Goal: Transaction & Acquisition: Purchase product/service

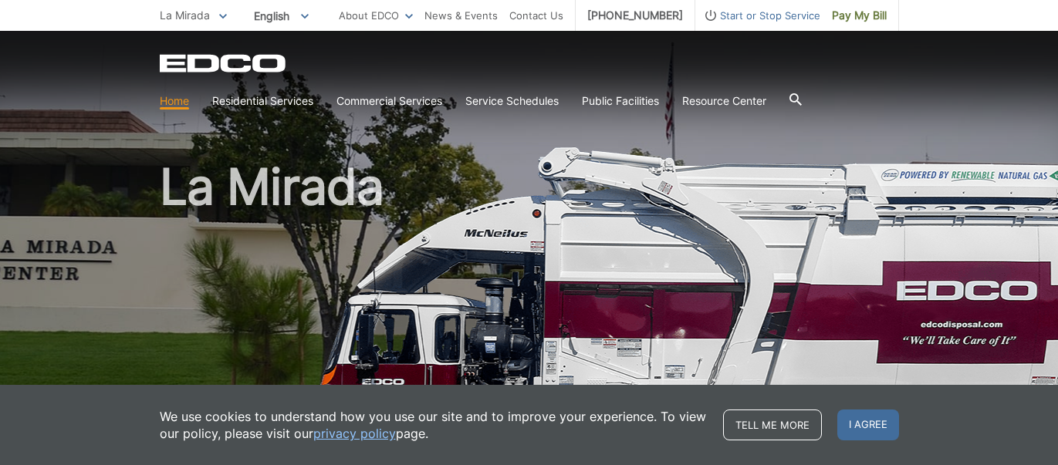
click at [862, 15] on span "Pay My Bill" at bounding box center [859, 15] width 55 height 17
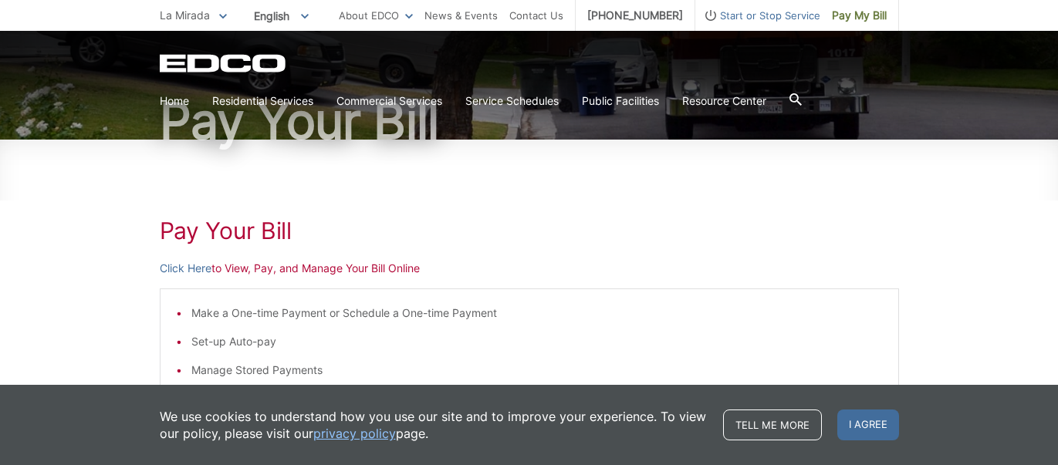
scroll to position [134, 0]
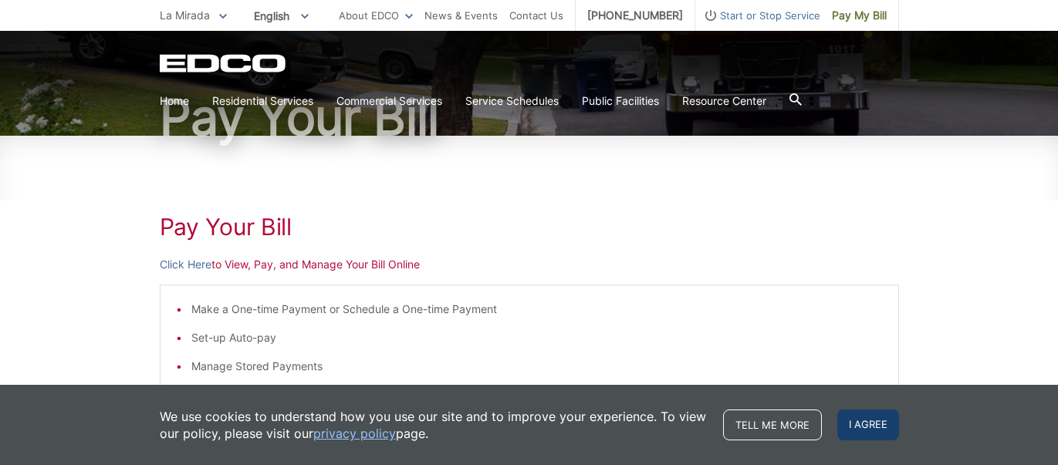
click at [880, 421] on span "I agree" at bounding box center [868, 425] width 62 height 31
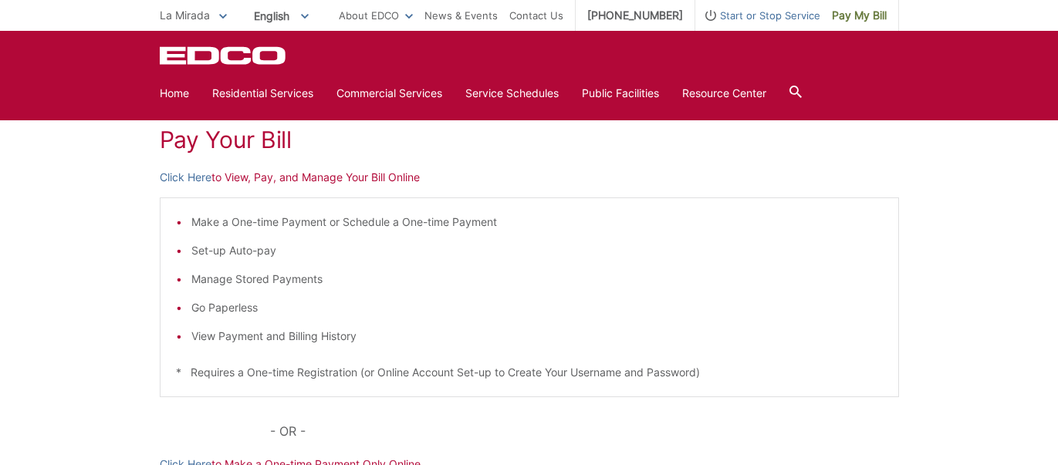
scroll to position [120, 0]
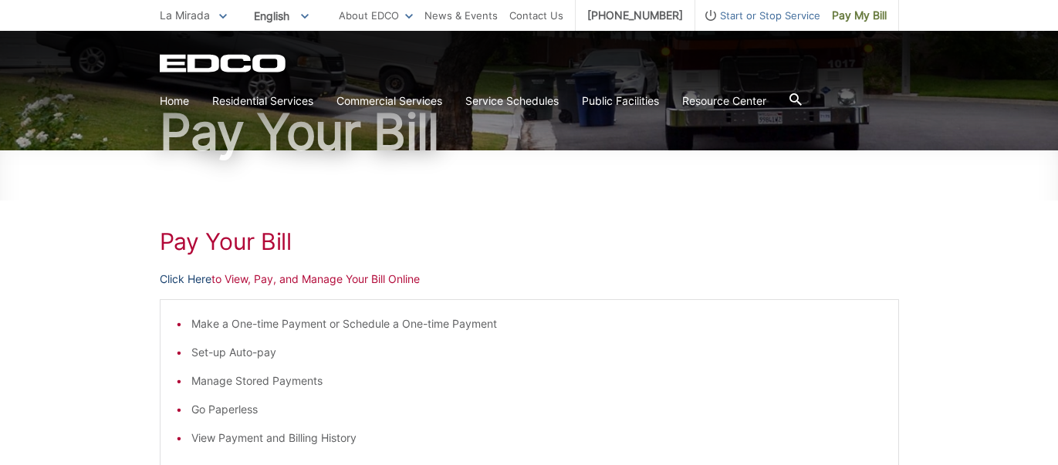
click at [204, 275] on link "Click Here" at bounding box center [186, 279] width 52 height 17
